Goal: Task Accomplishment & Management: Use online tool/utility

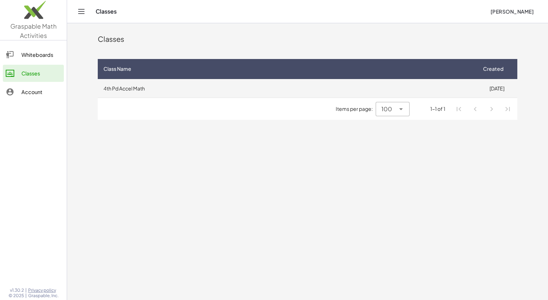
click at [225, 82] on td "4th Pd Accel Math" at bounding box center [287, 88] width 379 height 19
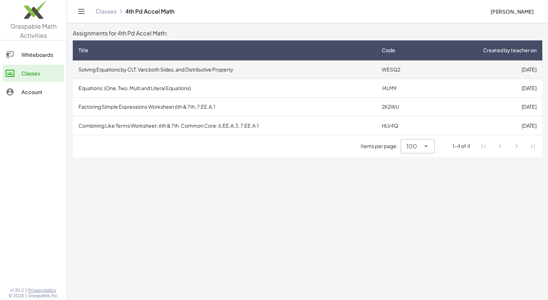
click at [227, 71] on td "Solving Equations by CLT, Vars both Sides, and Distributive Property" at bounding box center [225, 69] width 304 height 19
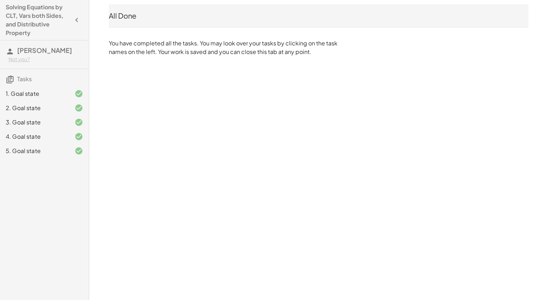
click at [33, 150] on div "5. Goal state" at bounding box center [34, 150] width 57 height 9
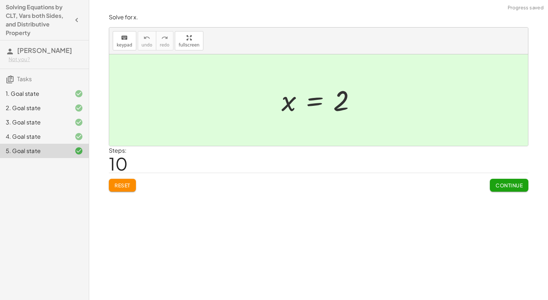
click at [132, 185] on button "Reset" at bounding box center [122, 185] width 27 height 13
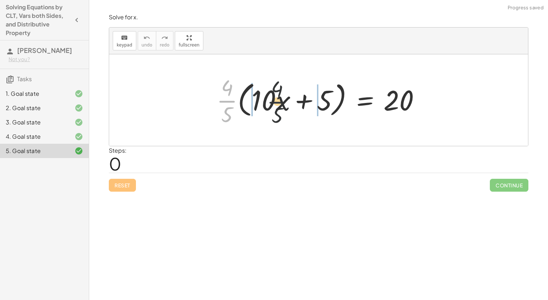
drag, startPoint x: 225, startPoint y: 99, endPoint x: 281, endPoint y: 100, distance: 55.4
click at [281, 100] on div at bounding box center [321, 99] width 217 height 55
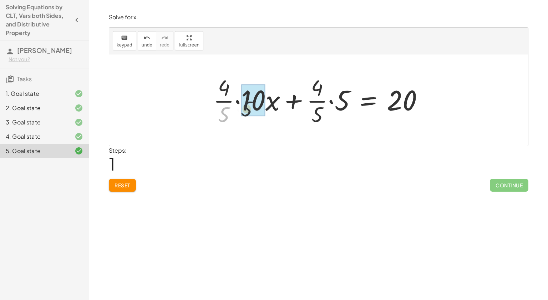
drag, startPoint x: 222, startPoint y: 113, endPoint x: 246, endPoint y: 105, distance: 25.2
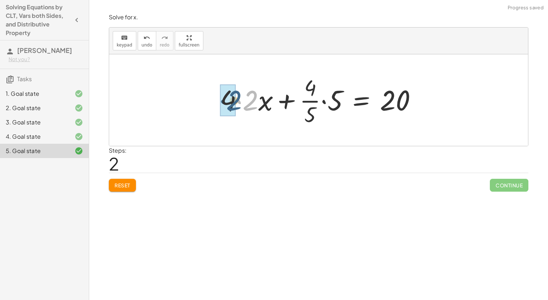
drag, startPoint x: 250, startPoint y: 103, endPoint x: 232, endPoint y: 103, distance: 18.2
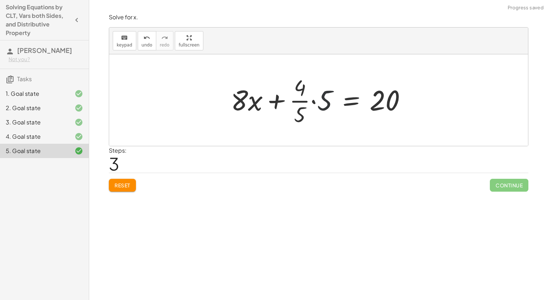
click at [332, 83] on div at bounding box center [321, 99] width 189 height 55
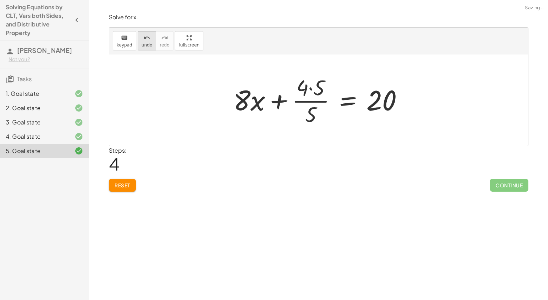
click at [147, 41] on icon "undo" at bounding box center [147, 38] width 7 height 9
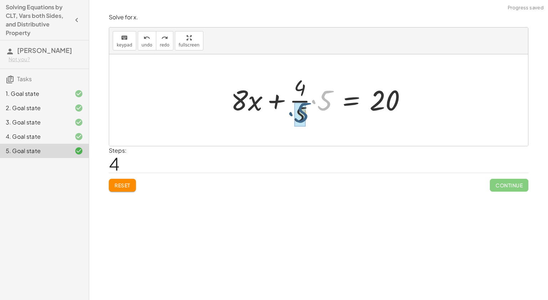
drag, startPoint x: 327, startPoint y: 100, endPoint x: 305, endPoint y: 113, distance: 25.1
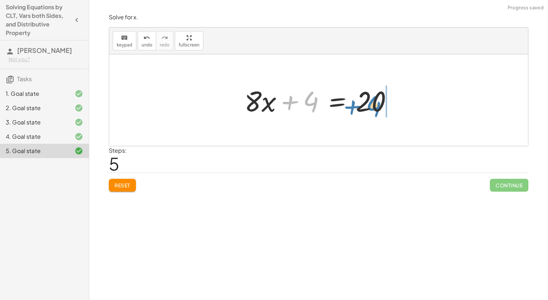
drag, startPoint x: 310, startPoint y: 100, endPoint x: 372, endPoint y: 105, distance: 63.0
click at [372, 105] on div at bounding box center [321, 100] width 161 height 37
click at [372, 103] on div at bounding box center [321, 100] width 161 height 37
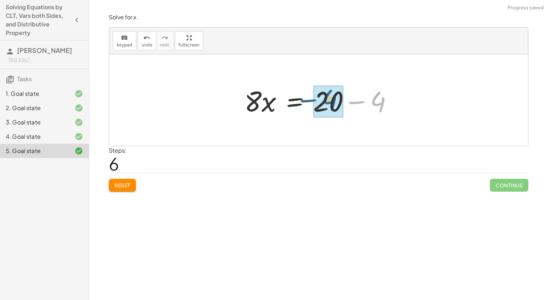
drag, startPoint x: 376, startPoint y: 101, endPoint x: 319, endPoint y: 97, distance: 56.6
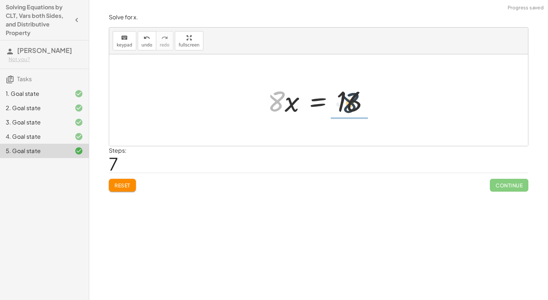
drag, startPoint x: 256, startPoint y: 103, endPoint x: 332, endPoint y: 105, distance: 76.4
click at [332, 105] on div at bounding box center [321, 100] width 114 height 37
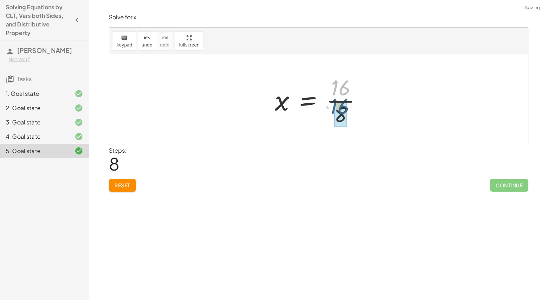
drag, startPoint x: 344, startPoint y: 92, endPoint x: 343, endPoint y: 113, distance: 21.5
